Goal: Obtain resource: Download file/media

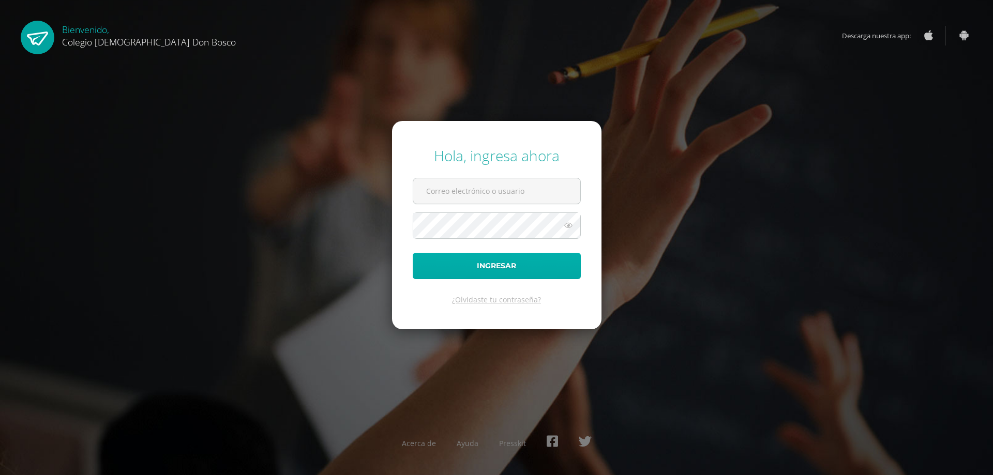
type input "[EMAIL_ADDRESS][DOMAIN_NAME]"
click at [490, 268] on button "Ingresar" at bounding box center [497, 266] width 168 height 26
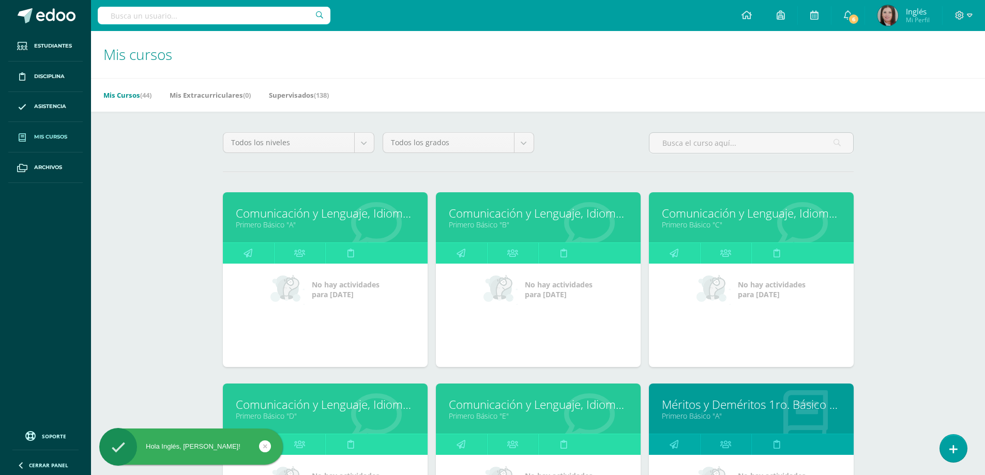
click at [162, 208] on div "Mis cursos Mis Cursos (44) Mis Extracurriculares (0) Supervisados (138) Todos l…" at bounding box center [538, 431] width 894 height 800
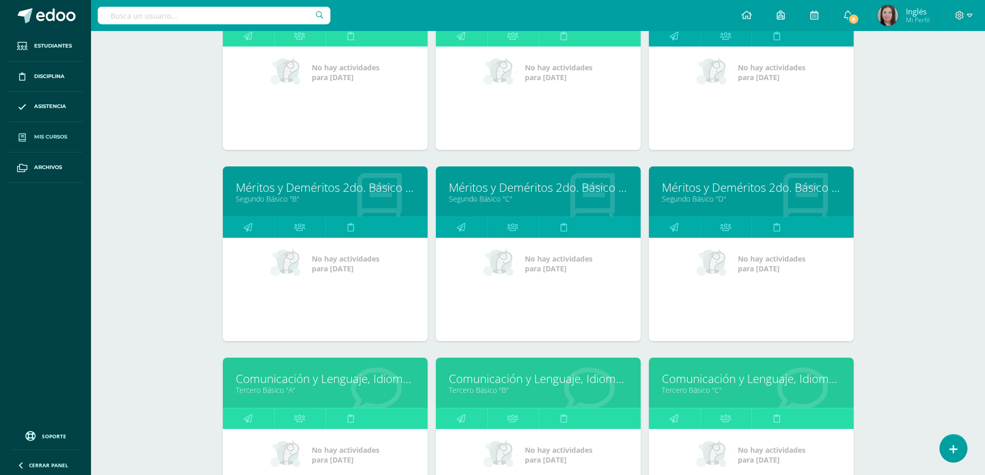
scroll to position [1034, 0]
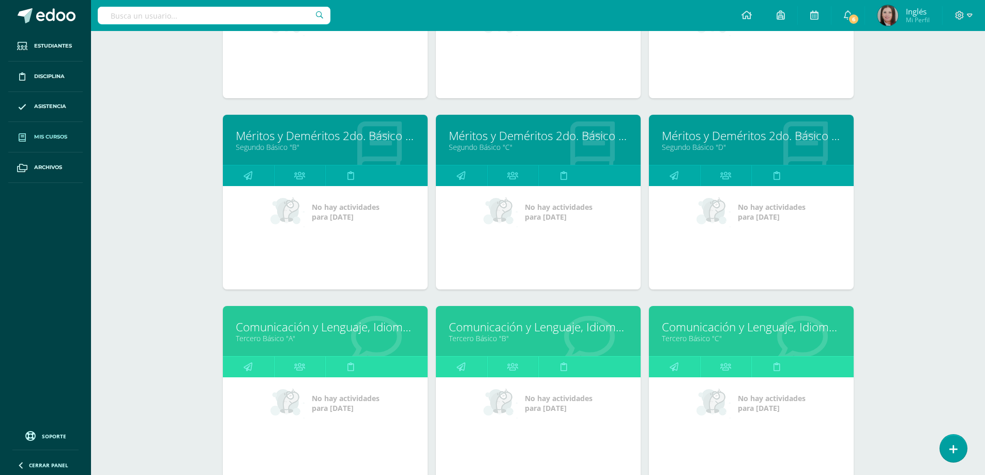
click at [266, 341] on link "Tercero Básico "A"" at bounding box center [325, 339] width 179 height 10
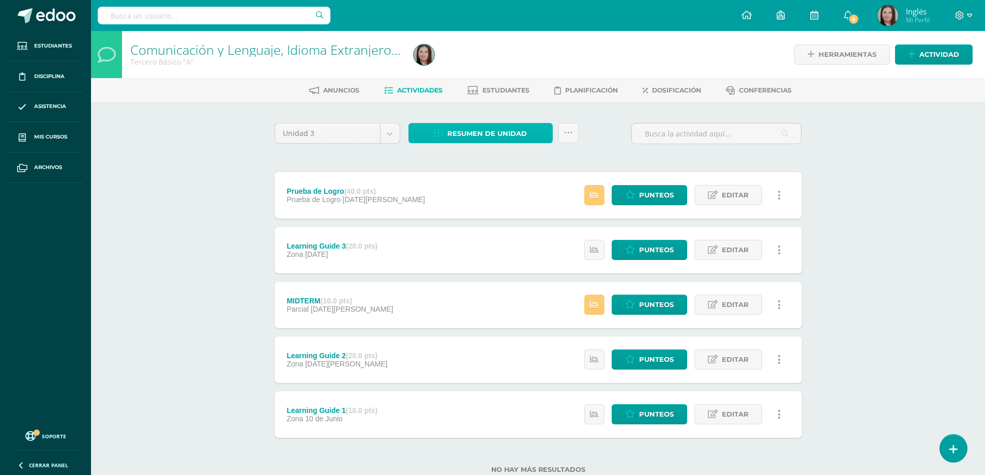
click at [478, 129] on span "Resumen de unidad" at bounding box center [487, 133] width 80 height 19
click at [485, 66] on link "Descargar como HTML" at bounding box center [481, 66] width 110 height 16
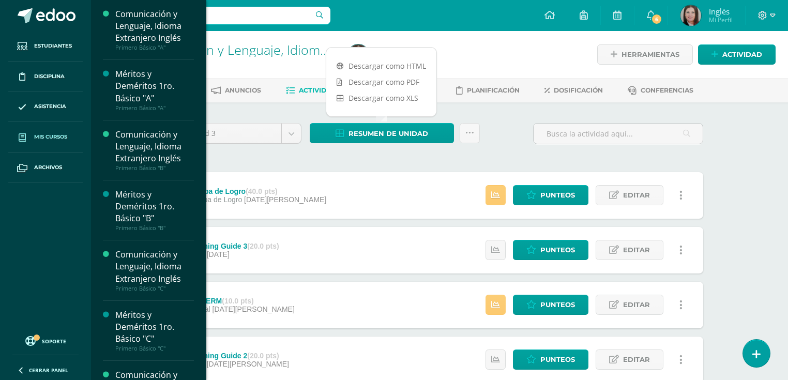
click at [49, 137] on span "Mis cursos" at bounding box center [50, 137] width 33 height 8
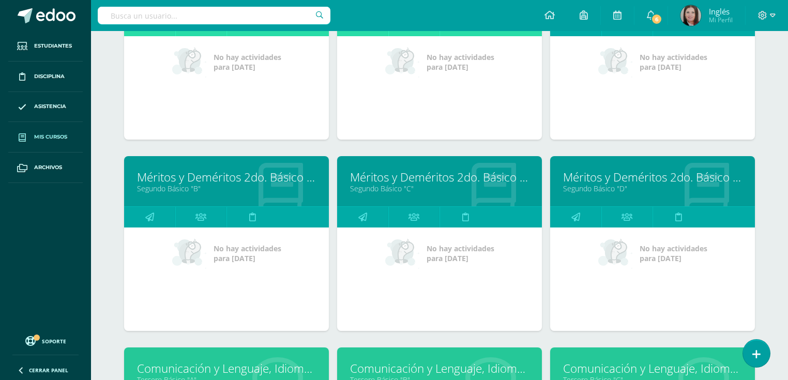
scroll to position [1076, 0]
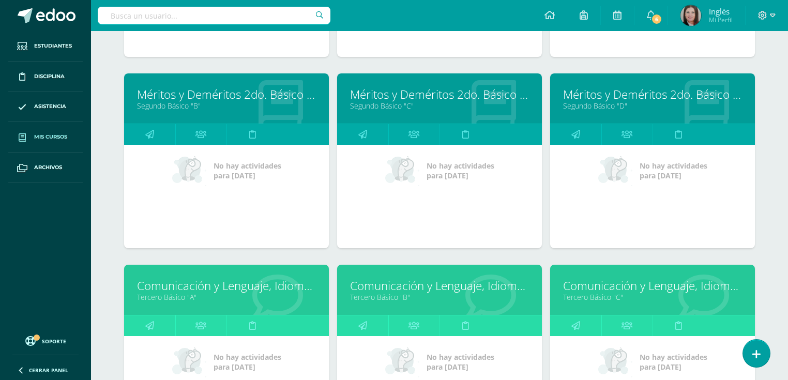
click at [372, 293] on link "Tercero Básico "B"" at bounding box center [439, 297] width 179 height 10
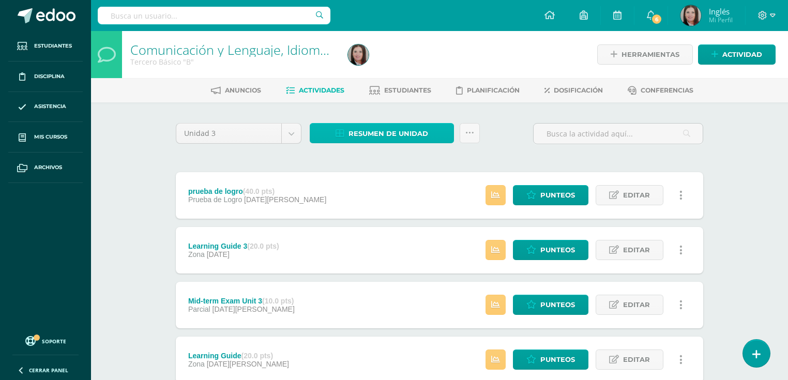
click at [389, 127] on span "Resumen de unidad" at bounding box center [389, 133] width 80 height 19
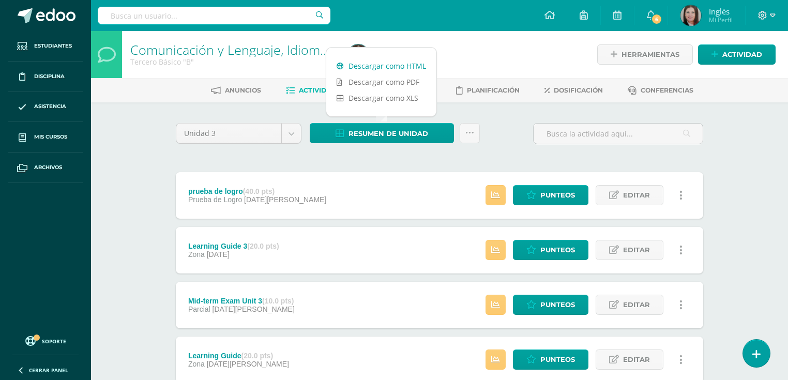
click at [401, 67] on link "Descargar como HTML" at bounding box center [381, 66] width 110 height 16
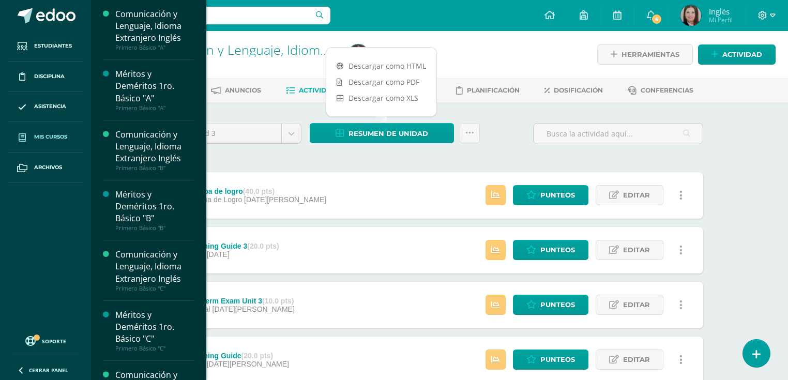
click at [36, 134] on span "Mis cursos" at bounding box center [50, 137] width 33 height 8
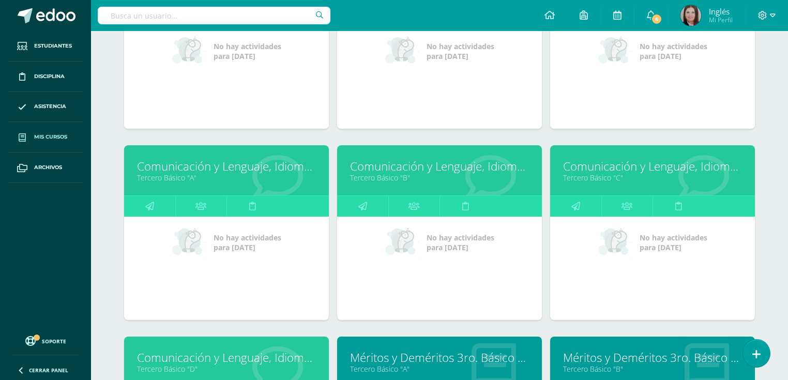
scroll to position [1236, 0]
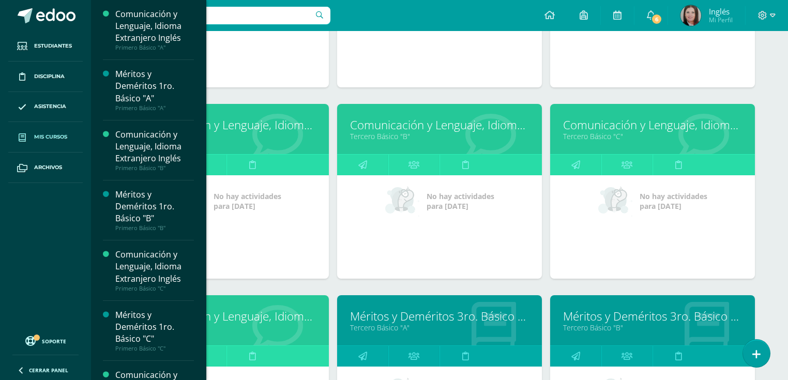
click at [254, 312] on link "Comunicación y Lenguaje, Idioma Extranjero Inglés" at bounding box center [226, 316] width 179 height 16
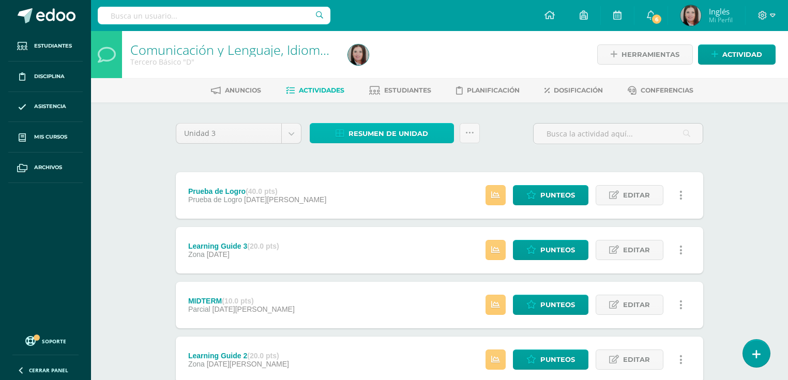
click at [357, 125] on span "Resumen de unidad" at bounding box center [389, 133] width 80 height 19
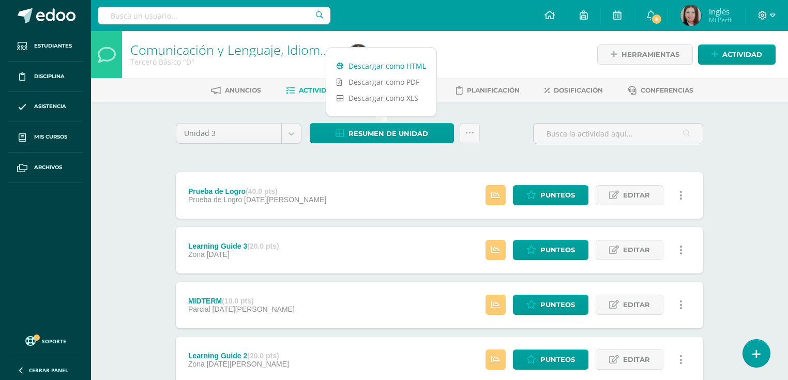
click at [372, 60] on link "Descargar como HTML" at bounding box center [381, 66] width 110 height 16
